Goal: Navigation & Orientation: Find specific page/section

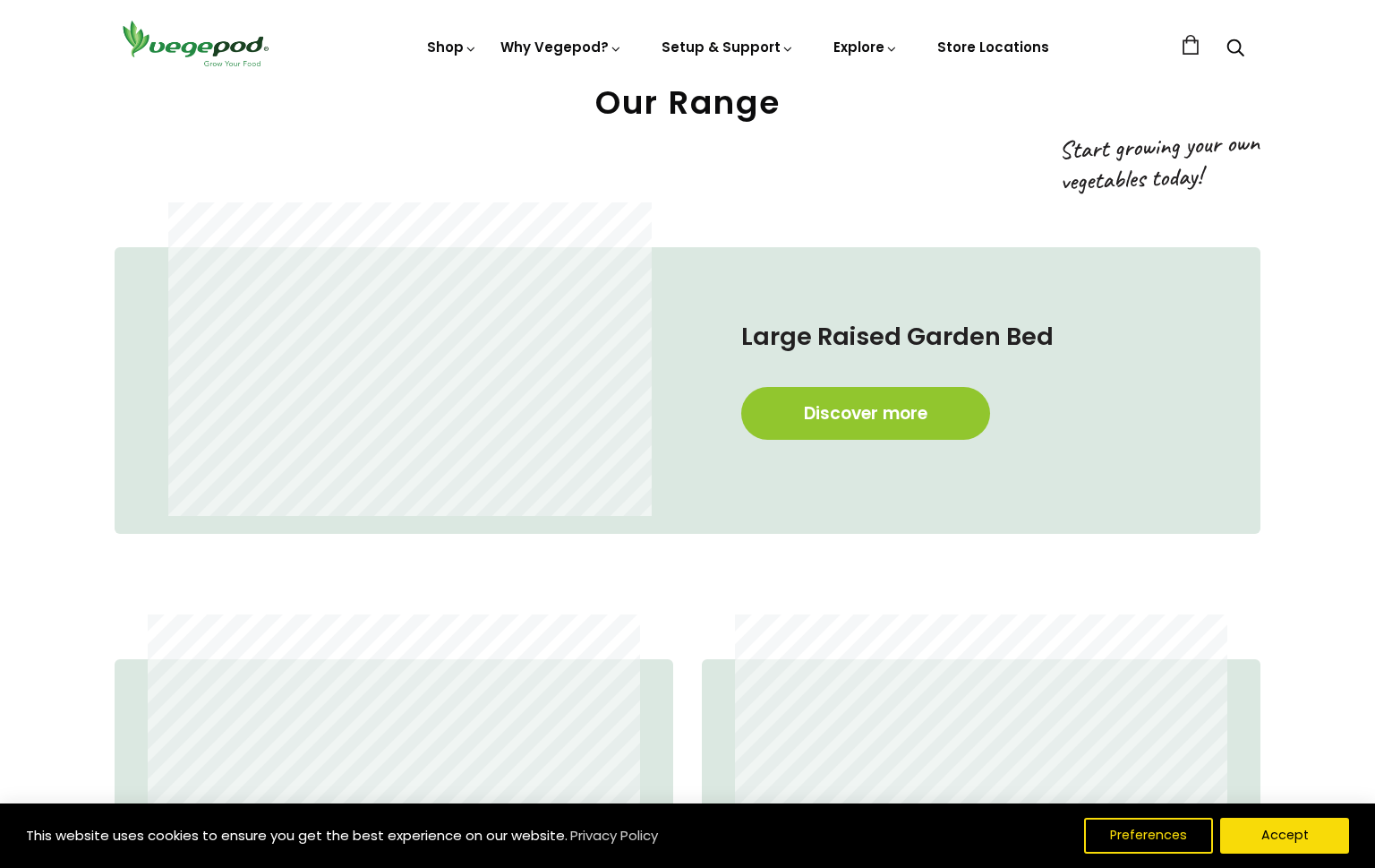
scroll to position [928, 0]
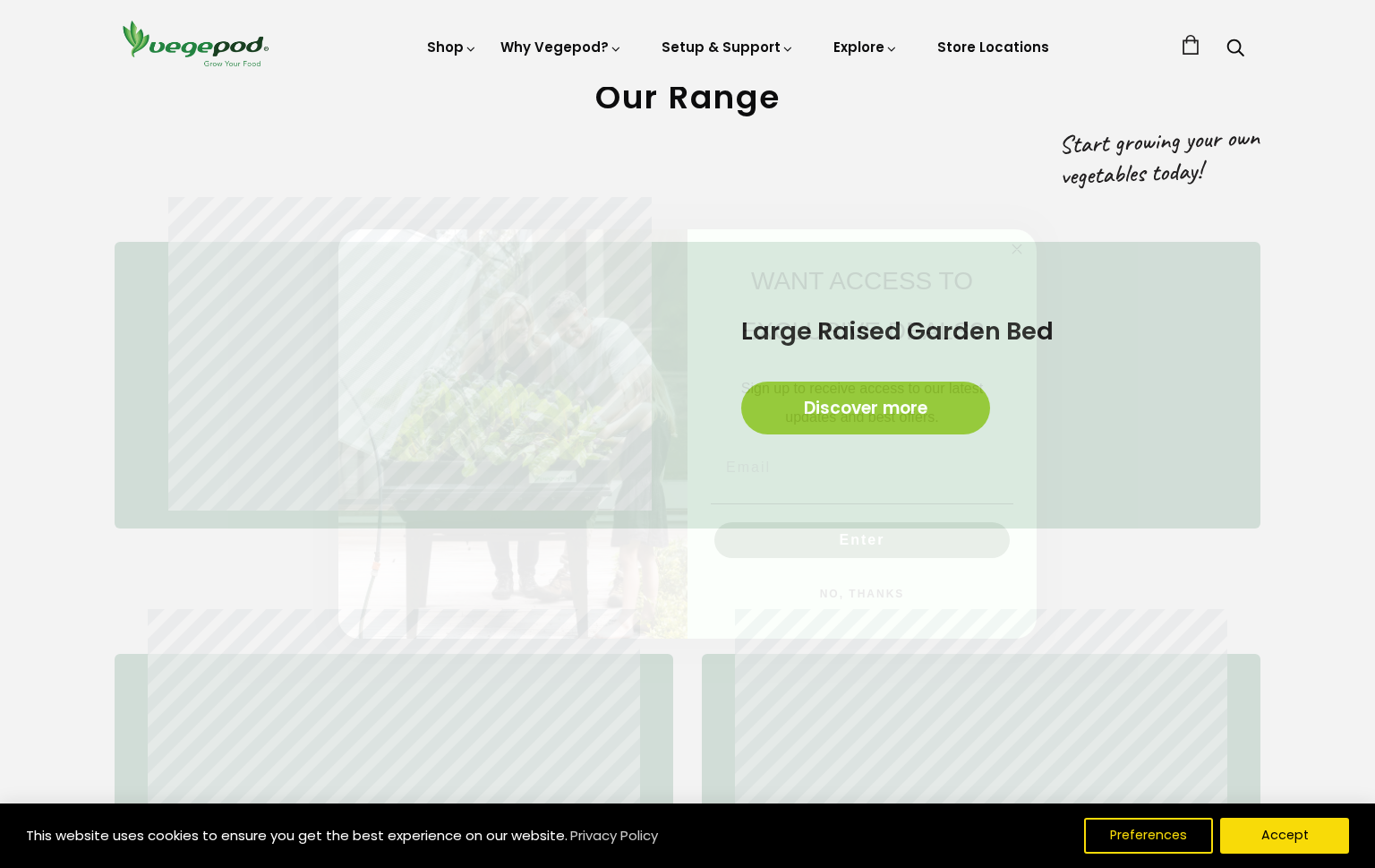
click at [1024, 246] on circle "Close dialog" at bounding box center [1018, 249] width 21 height 21
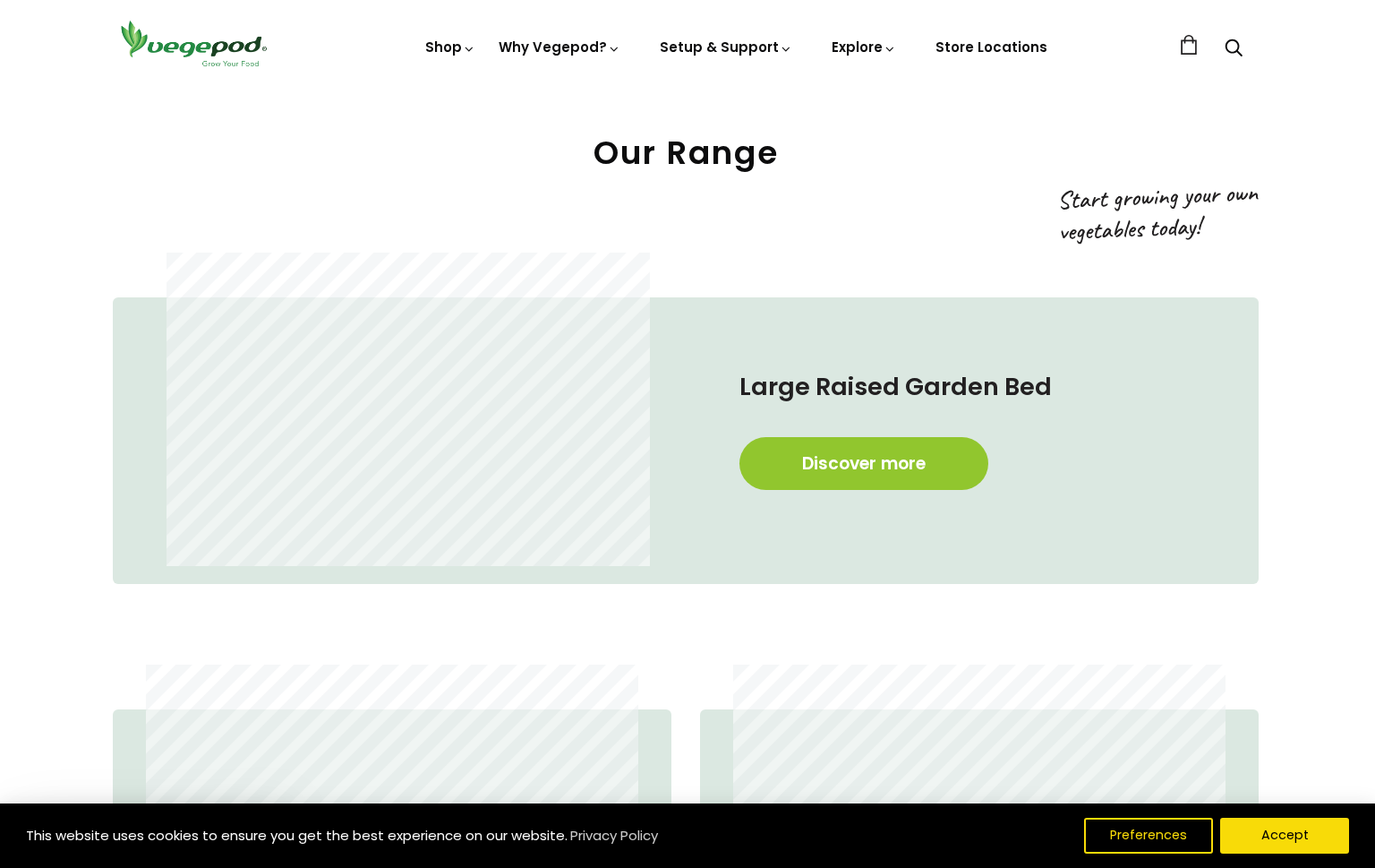
scroll to position [870, 2]
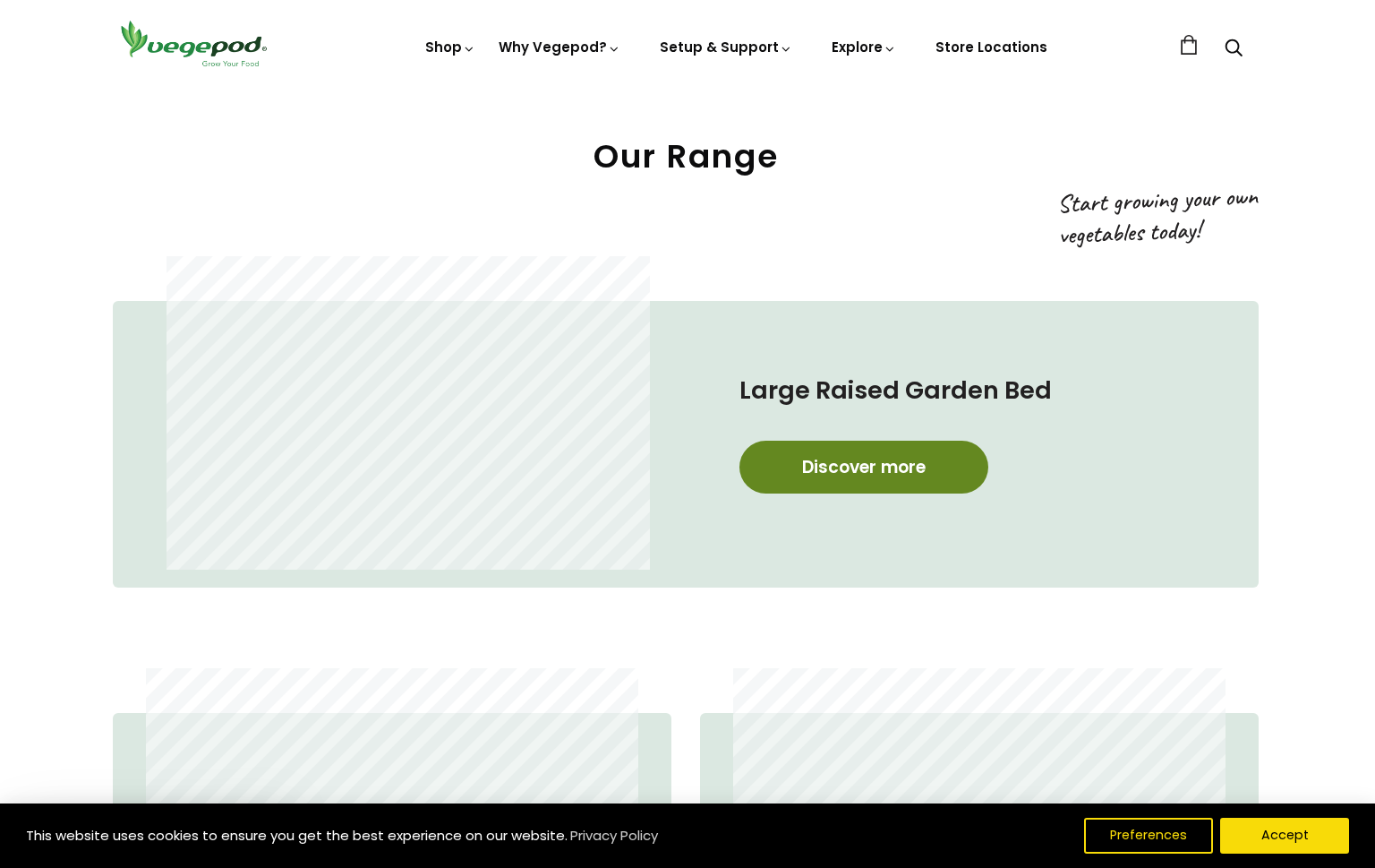
click at [843, 461] on link "Discover more" at bounding box center [864, 466] width 249 height 53
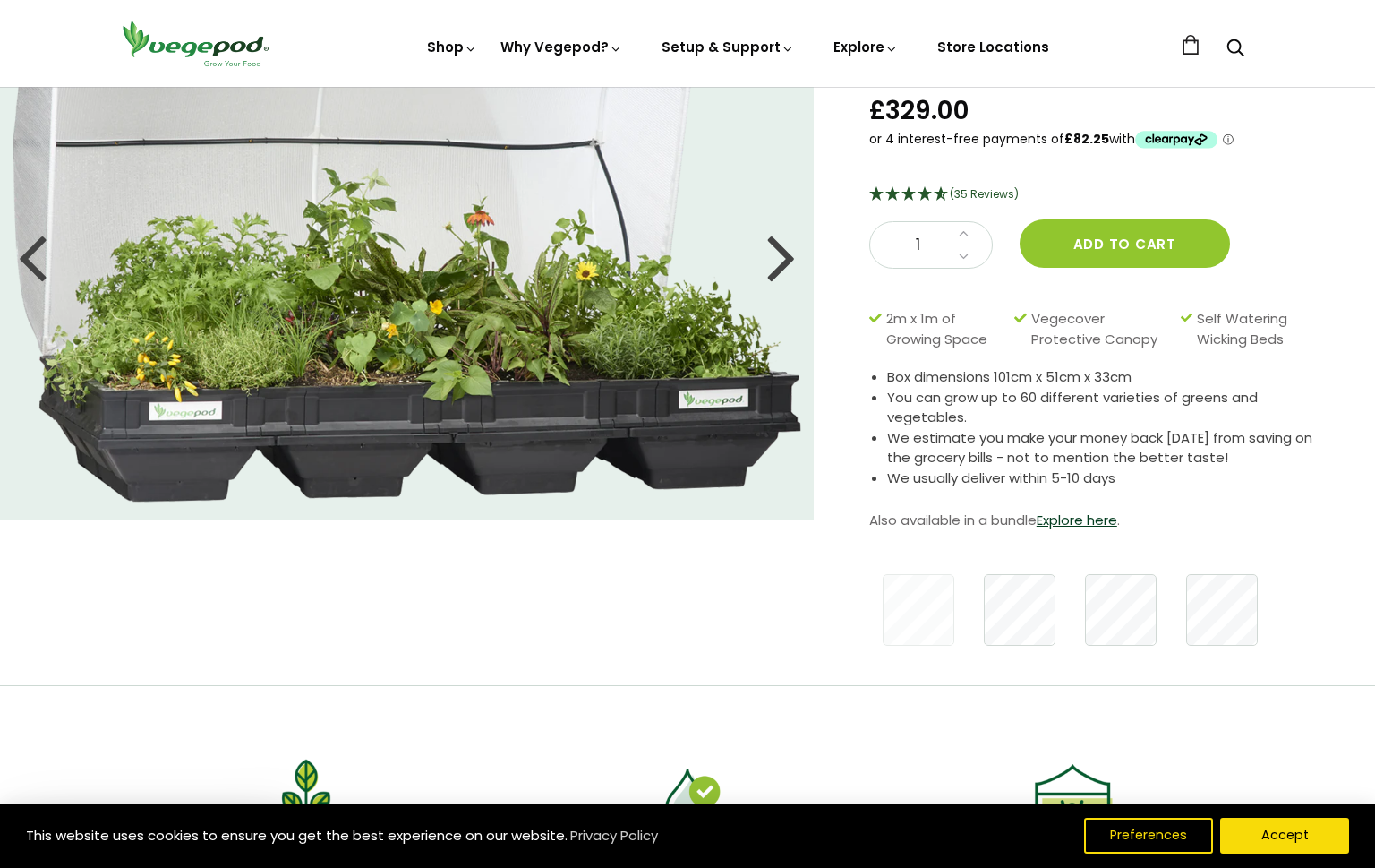
scroll to position [84, 0]
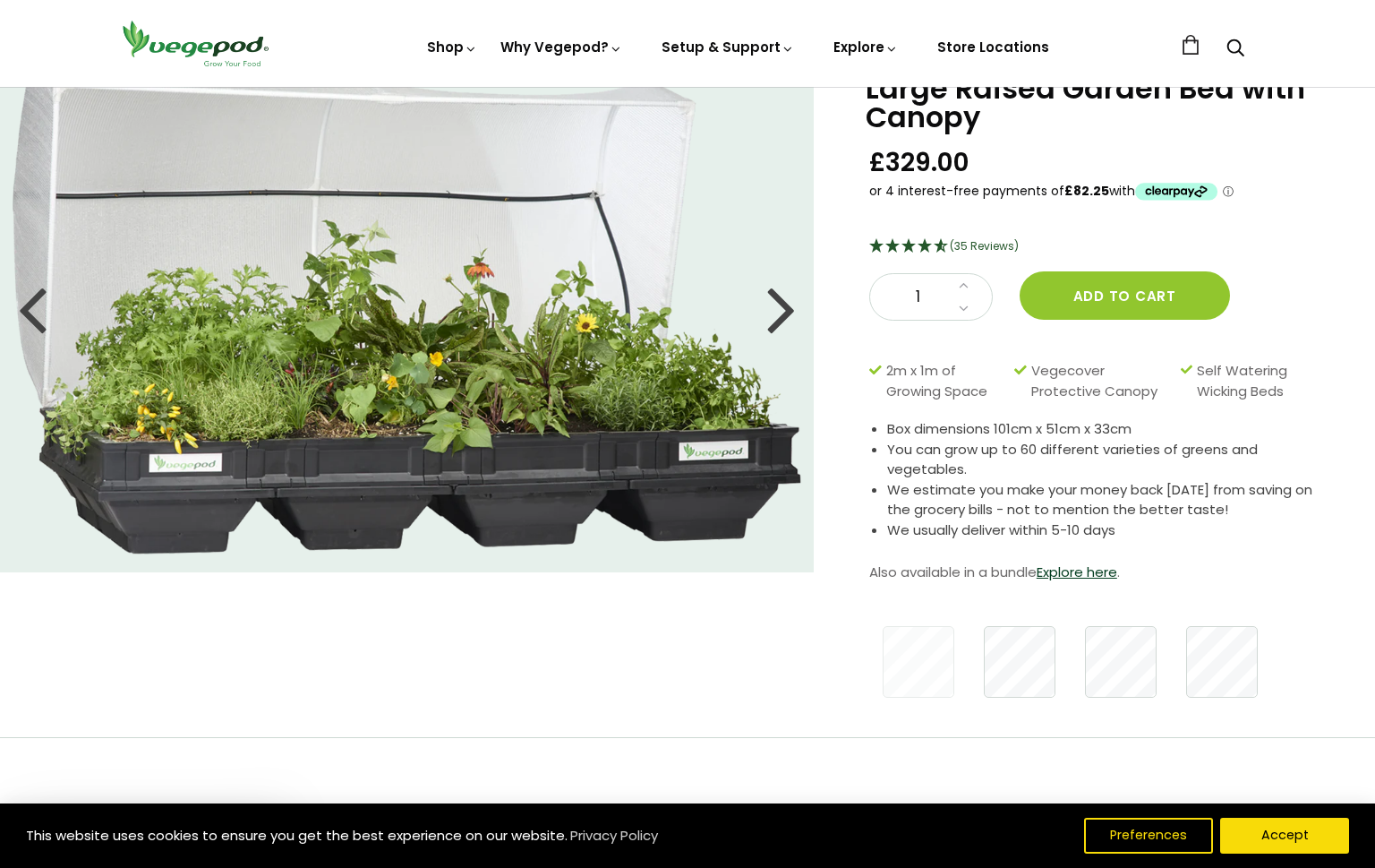
click at [783, 312] on div at bounding box center [782, 307] width 29 height 80
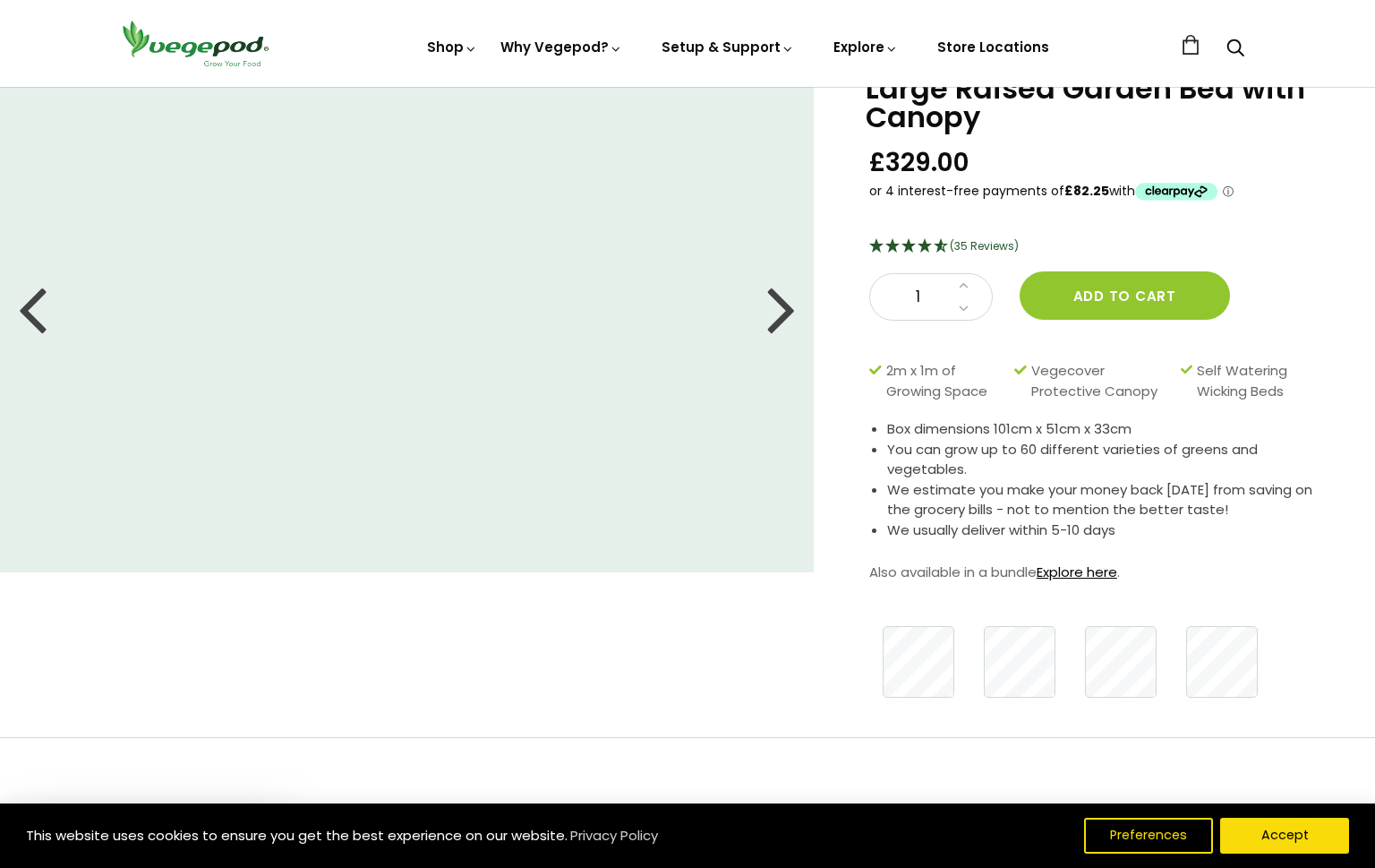
click at [1076, 573] on link "Explore here" at bounding box center [1077, 572] width 80 height 19
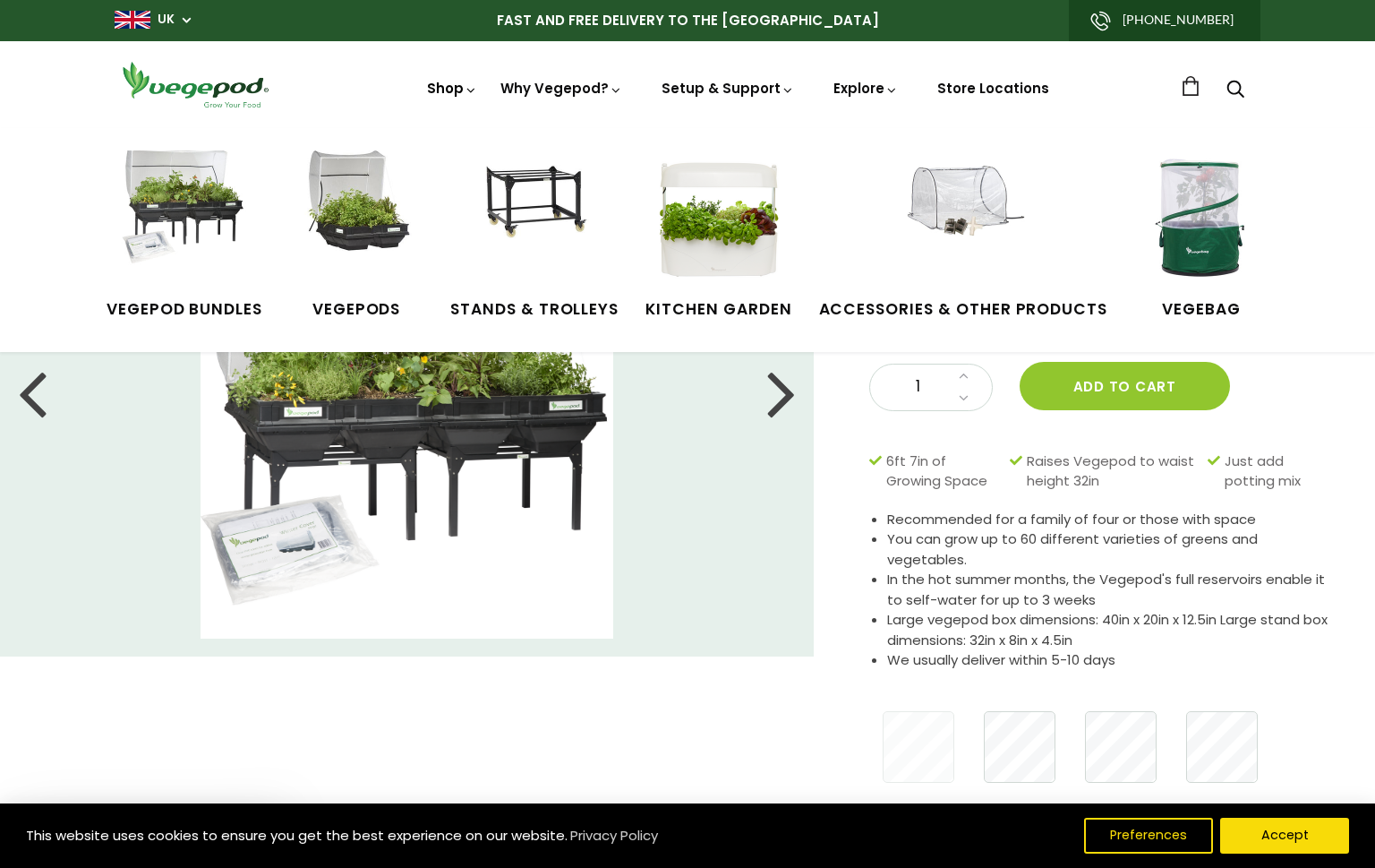
click at [452, 84] on link "Shop" at bounding box center [452, 114] width 51 height 69
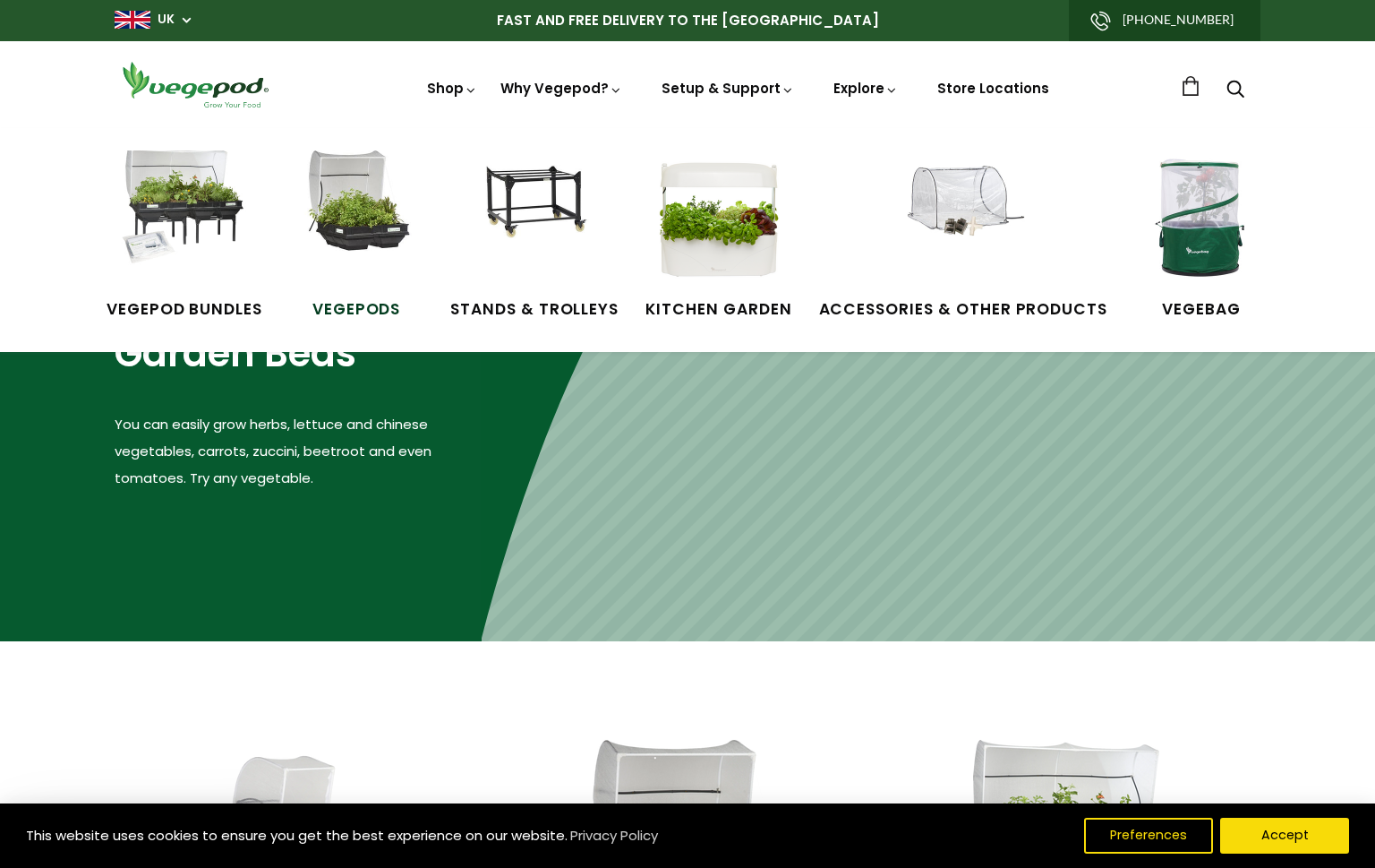
click at [354, 210] on img at bounding box center [356, 218] width 135 height 135
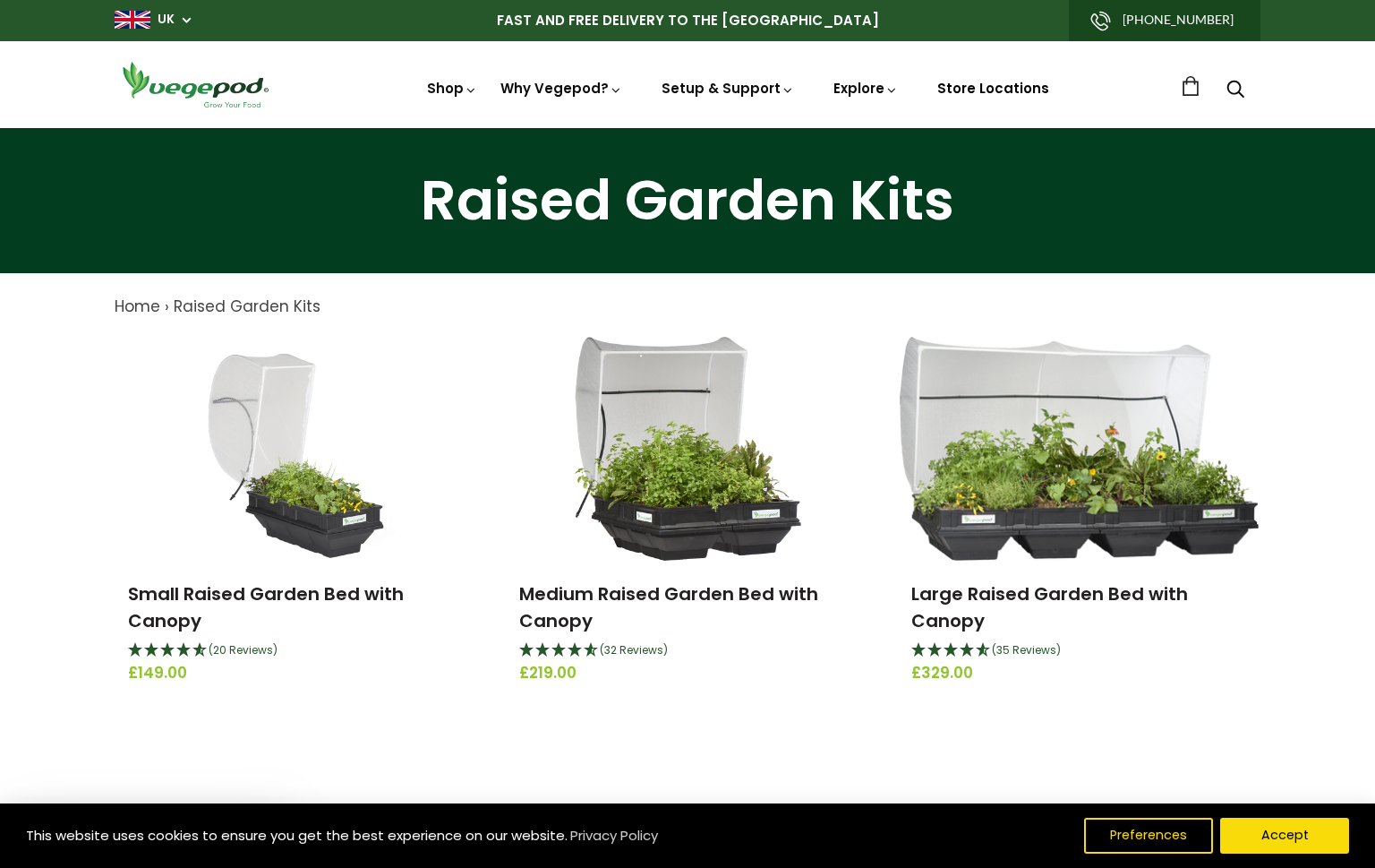
click at [985, 84] on link "Store Locations" at bounding box center [993, 89] width 112 height 19
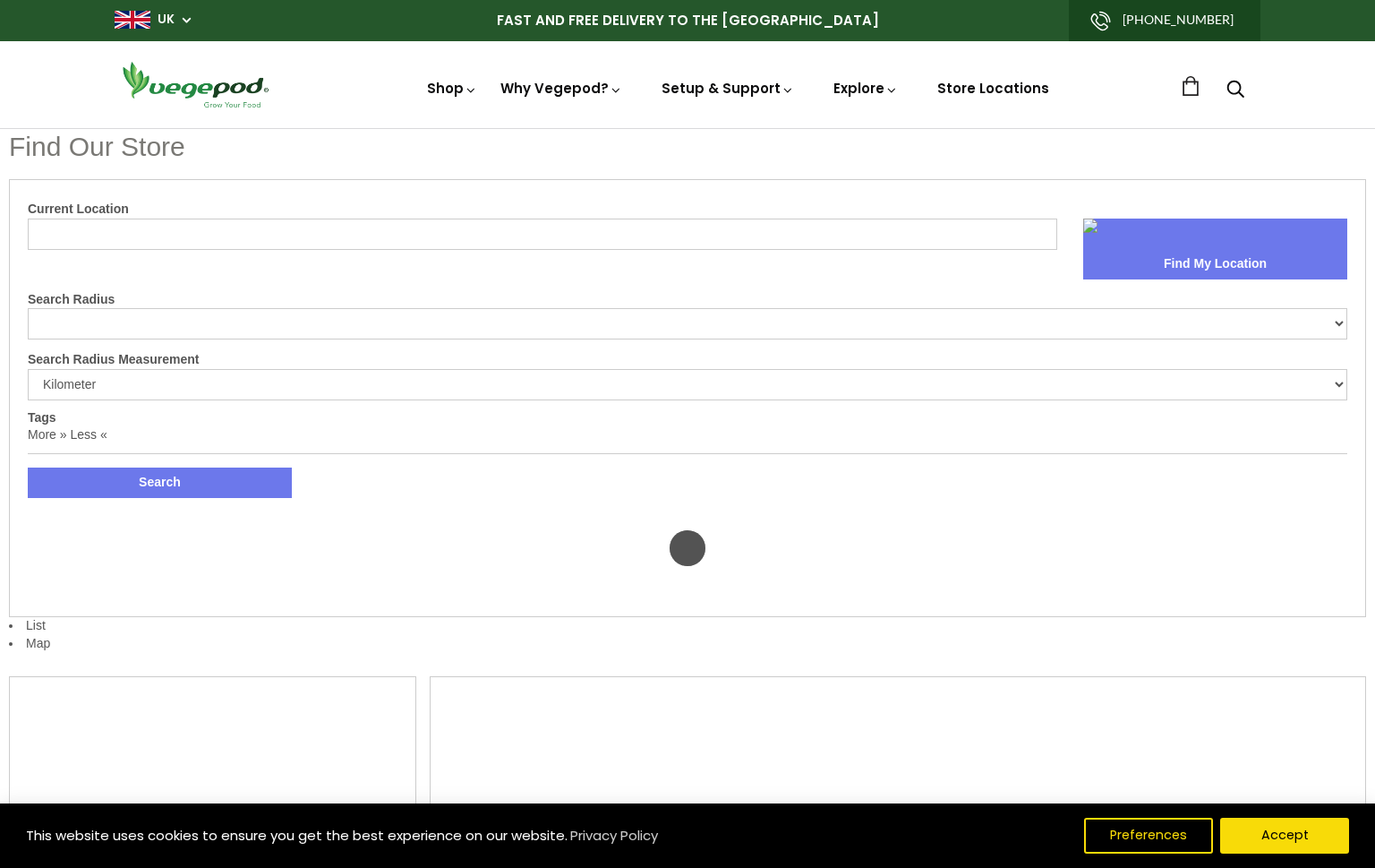
select select "m"
